Goal: Information Seeking & Learning: Learn about a topic

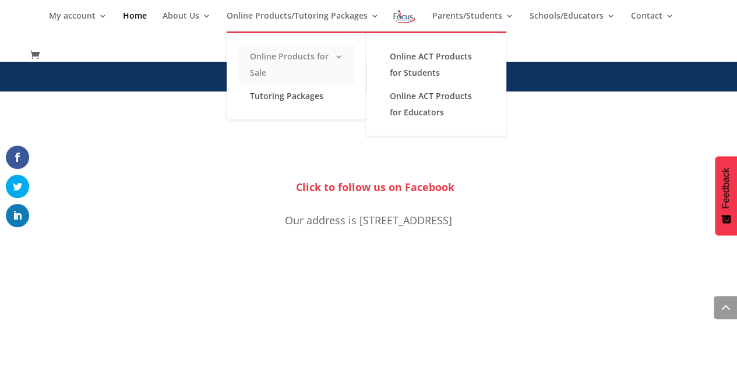
scroll to position [752, 0]
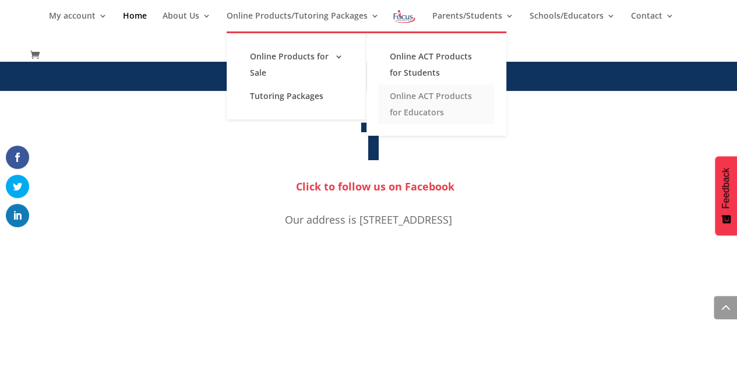
click at [430, 108] on link "Online ACT Products for Educators" at bounding box center [436, 104] width 116 height 40
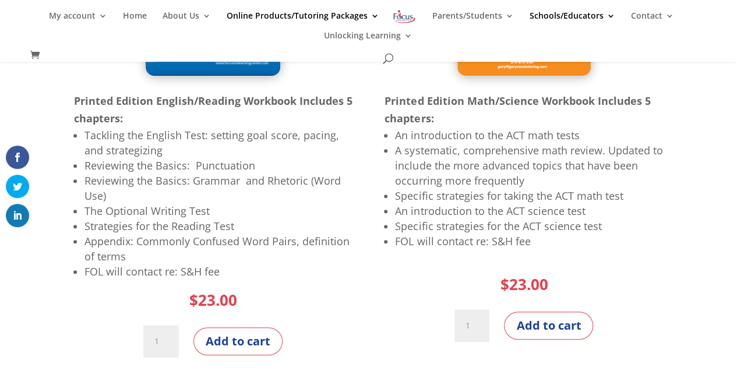
scroll to position [331, 0]
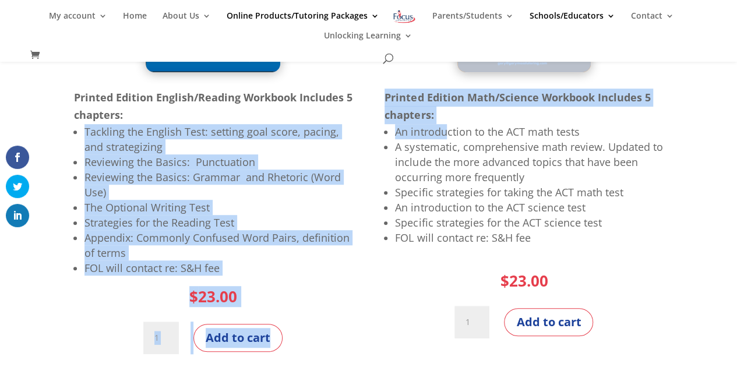
drag, startPoint x: 80, startPoint y: 134, endPoint x: 445, endPoint y: 124, distance: 364.7
click at [445, 124] on div "Printed Edition English/Reading Workbook Includes 5 chapters: Tackling the Engl…" at bounding box center [368, 126] width 589 height 486
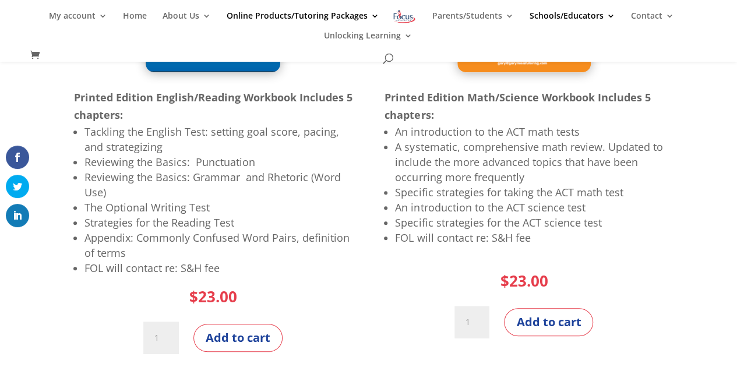
click at [585, 176] on li "A systematic, comprehensive math review. Updated to include the more advanced t…" at bounding box center [529, 161] width 268 height 45
